Goal: Check status: Check status

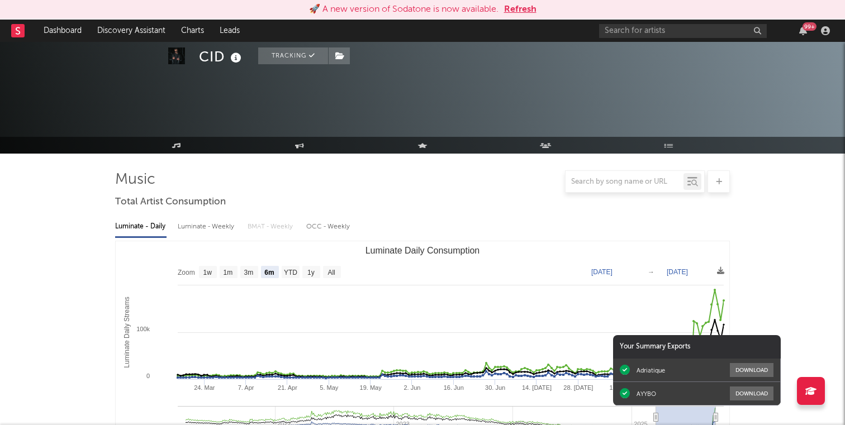
select select "6m"
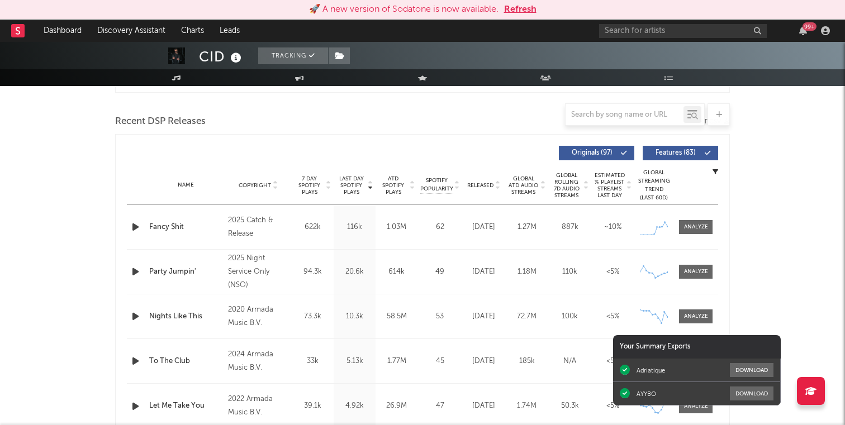
click at [521, 13] on button "Refresh" at bounding box center [520, 9] width 32 height 13
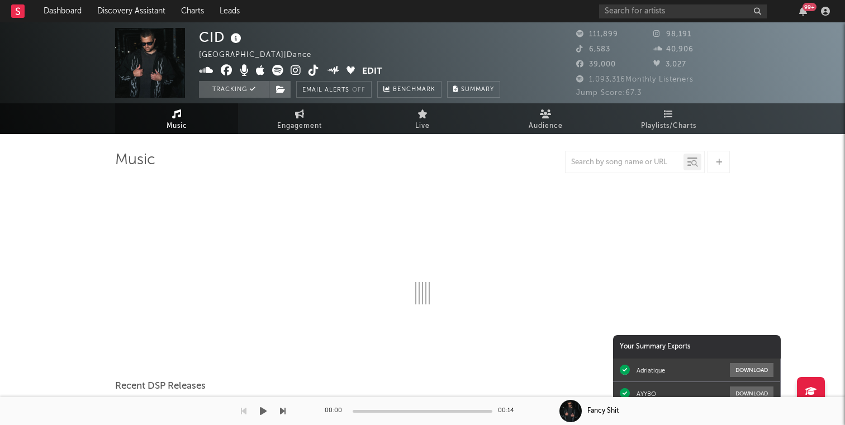
select select "6m"
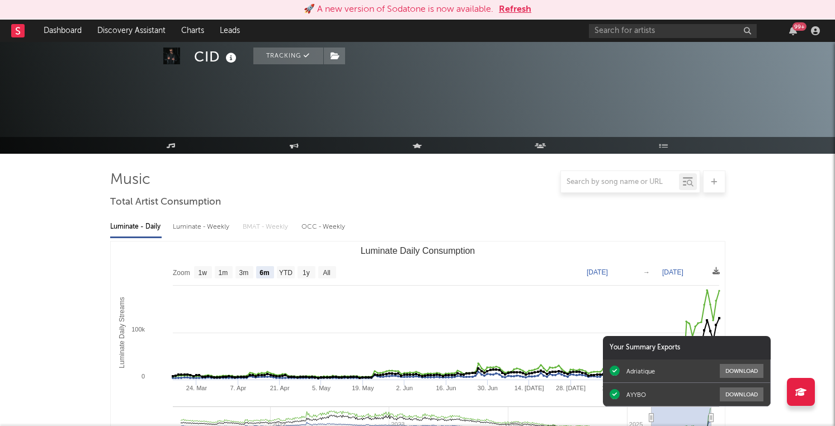
select select "6m"
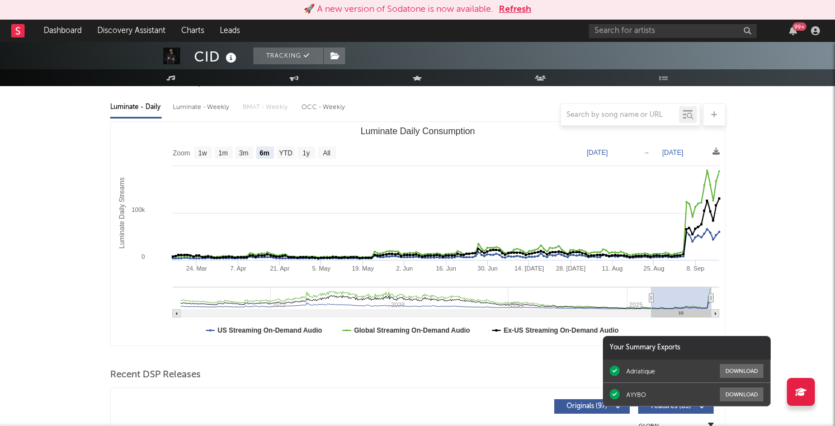
scroll to position [120, 0]
click at [512, 9] on button "Refresh" at bounding box center [515, 9] width 32 height 13
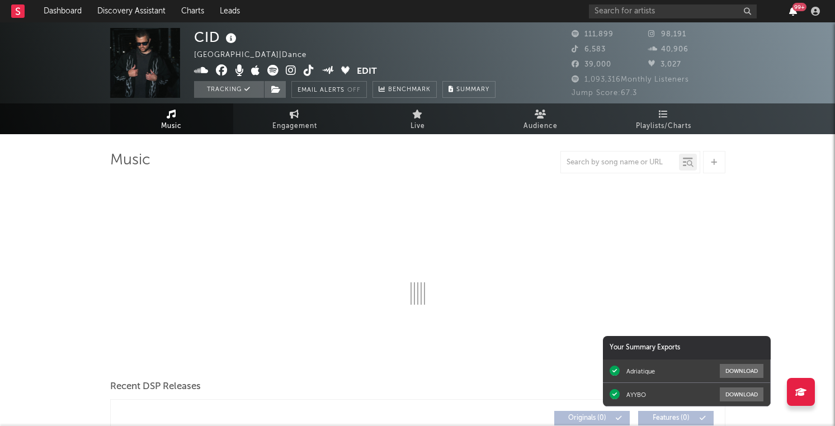
click at [793, 12] on icon "button" at bounding box center [793, 11] width 8 height 9
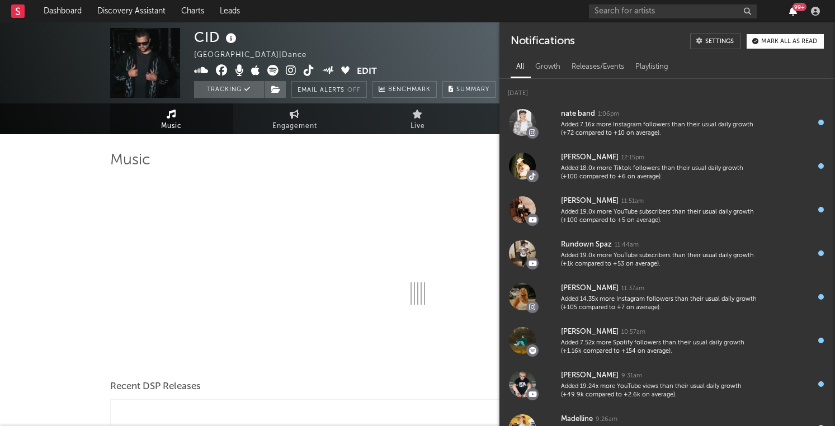
select select "6m"
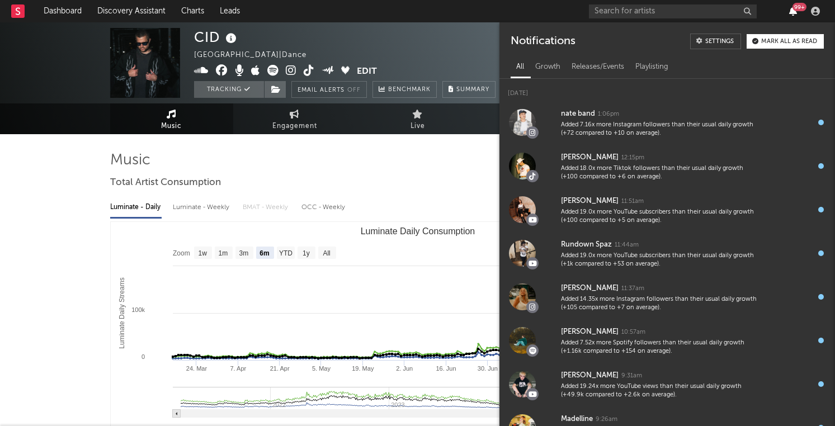
click at [793, 12] on icon "button" at bounding box center [793, 11] width 8 height 9
